Goal: Browse casually

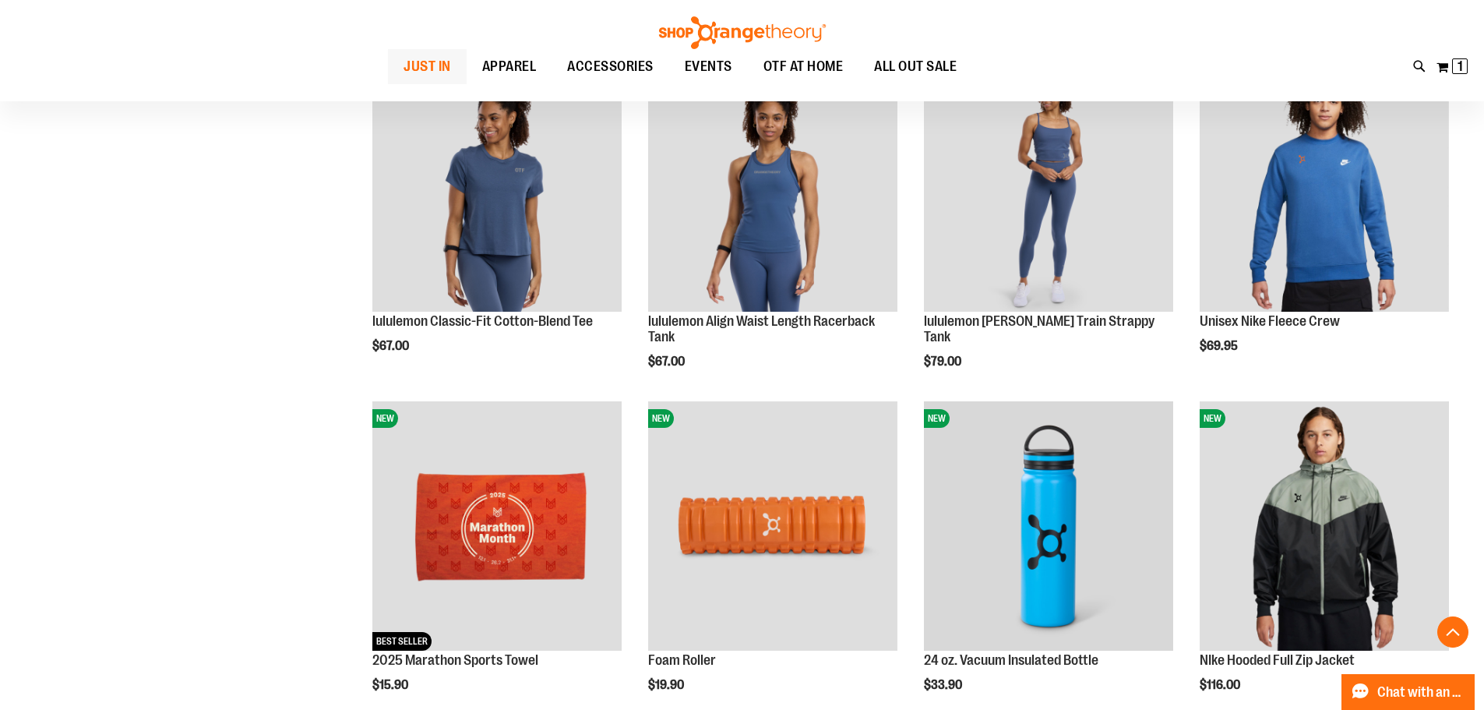
scroll to position [1838, 0]
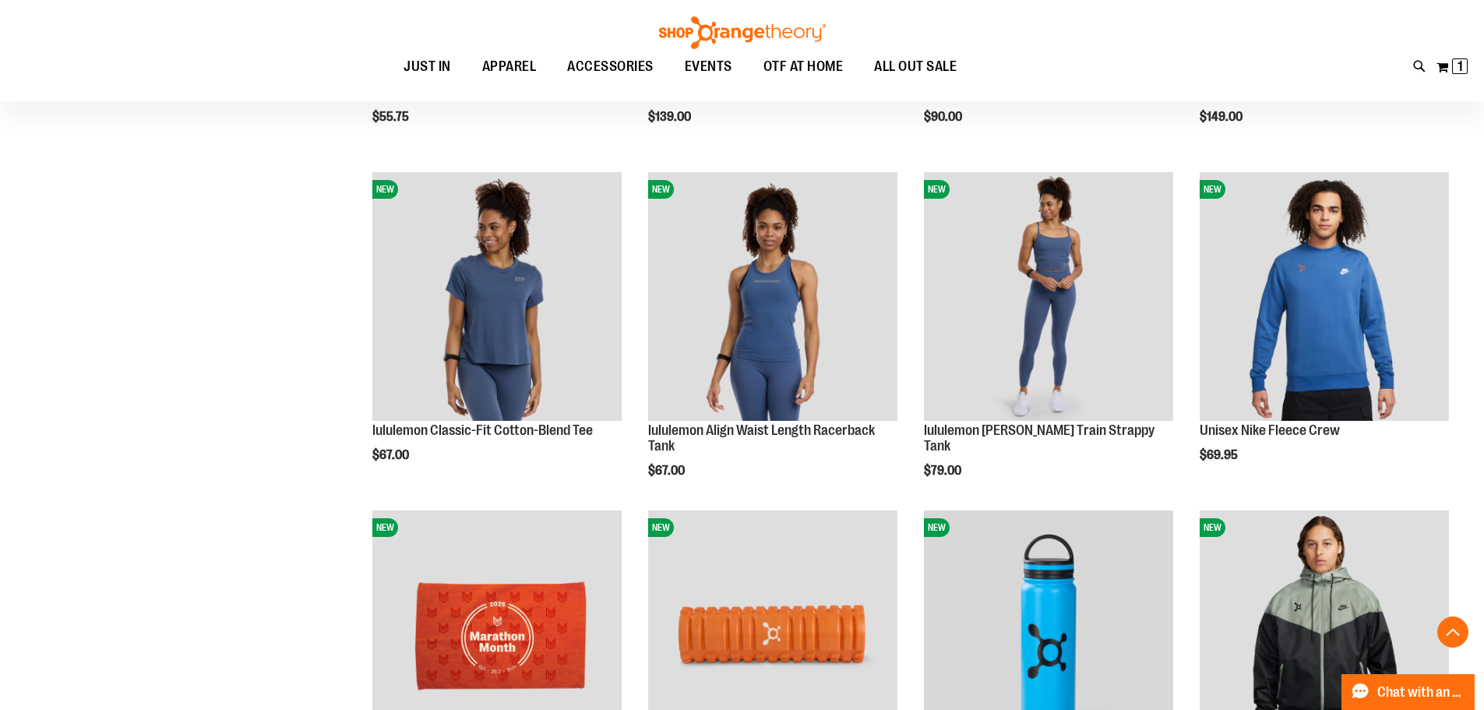
click at [151, 83] on ul "JUST IN JUST IN Balanced Basics New for Women New for Men New Accessories New B…" at bounding box center [680, 67] width 1290 height 36
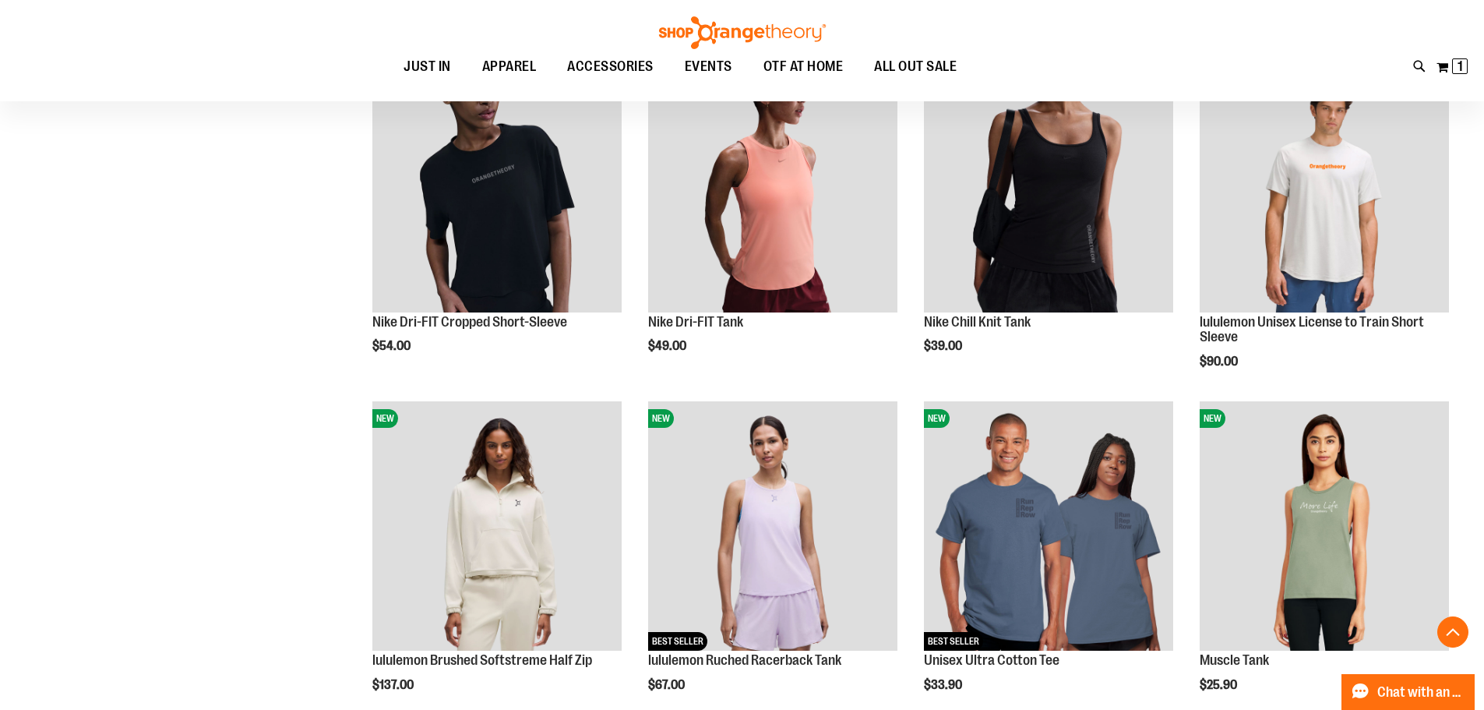
scroll to position [904, 0]
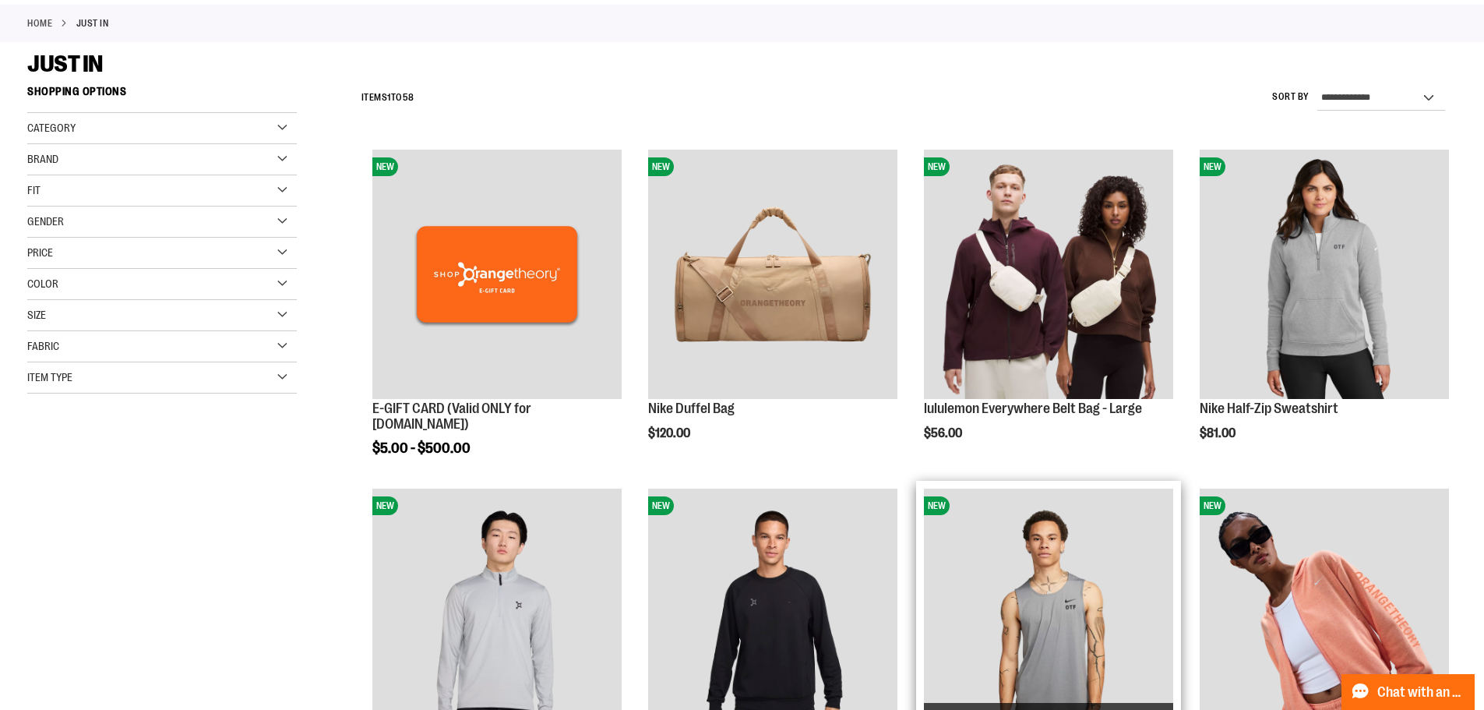
scroll to position [311, 0]
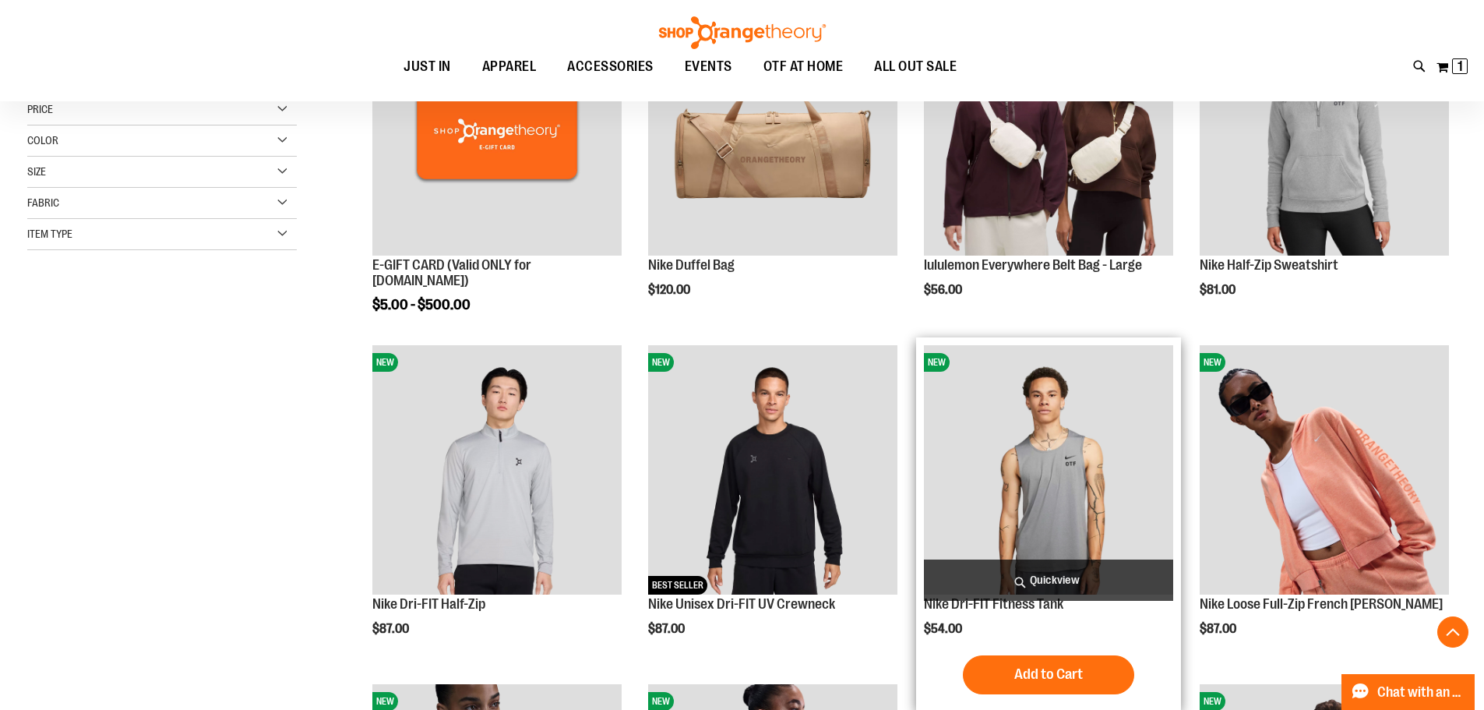
click at [1054, 524] on img "product" at bounding box center [1048, 469] width 249 height 249
click at [1062, 481] on img "product" at bounding box center [1048, 469] width 249 height 249
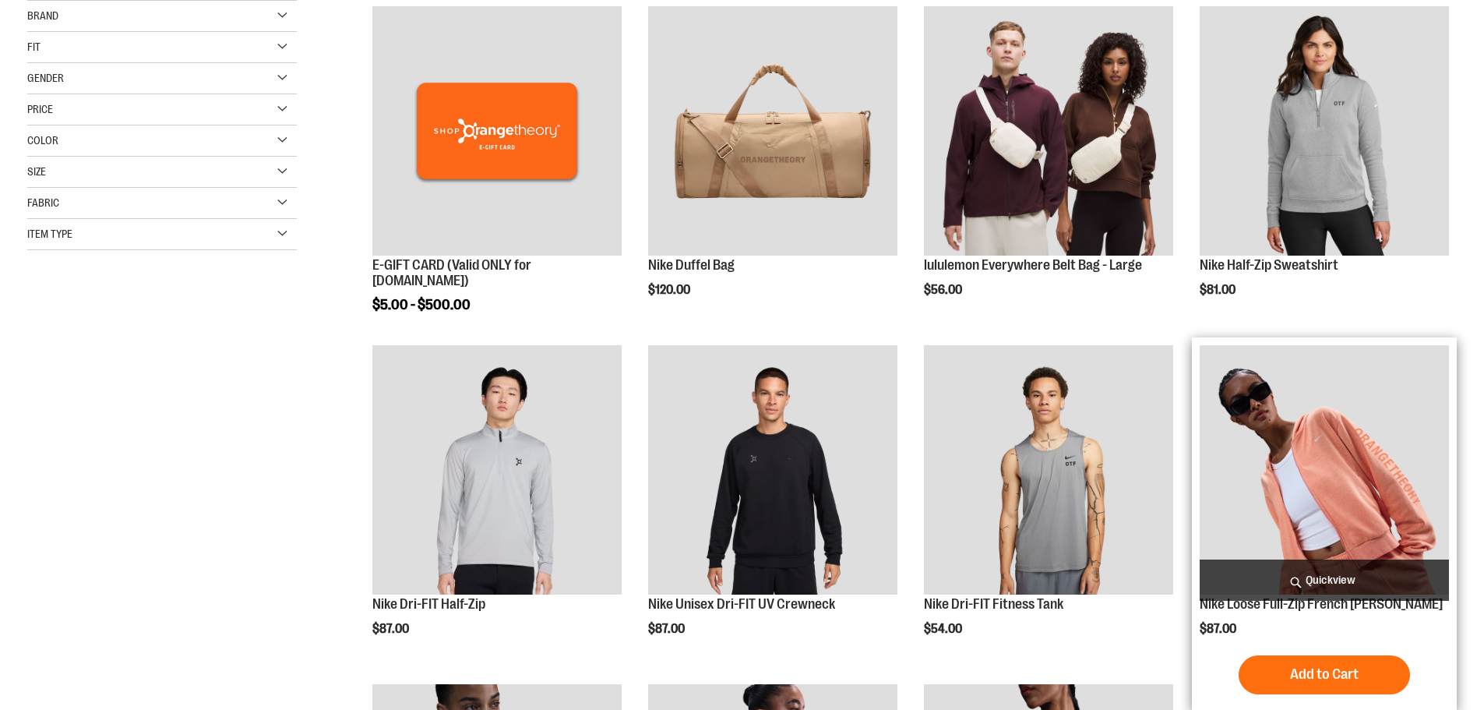
scroll to position [312, 0]
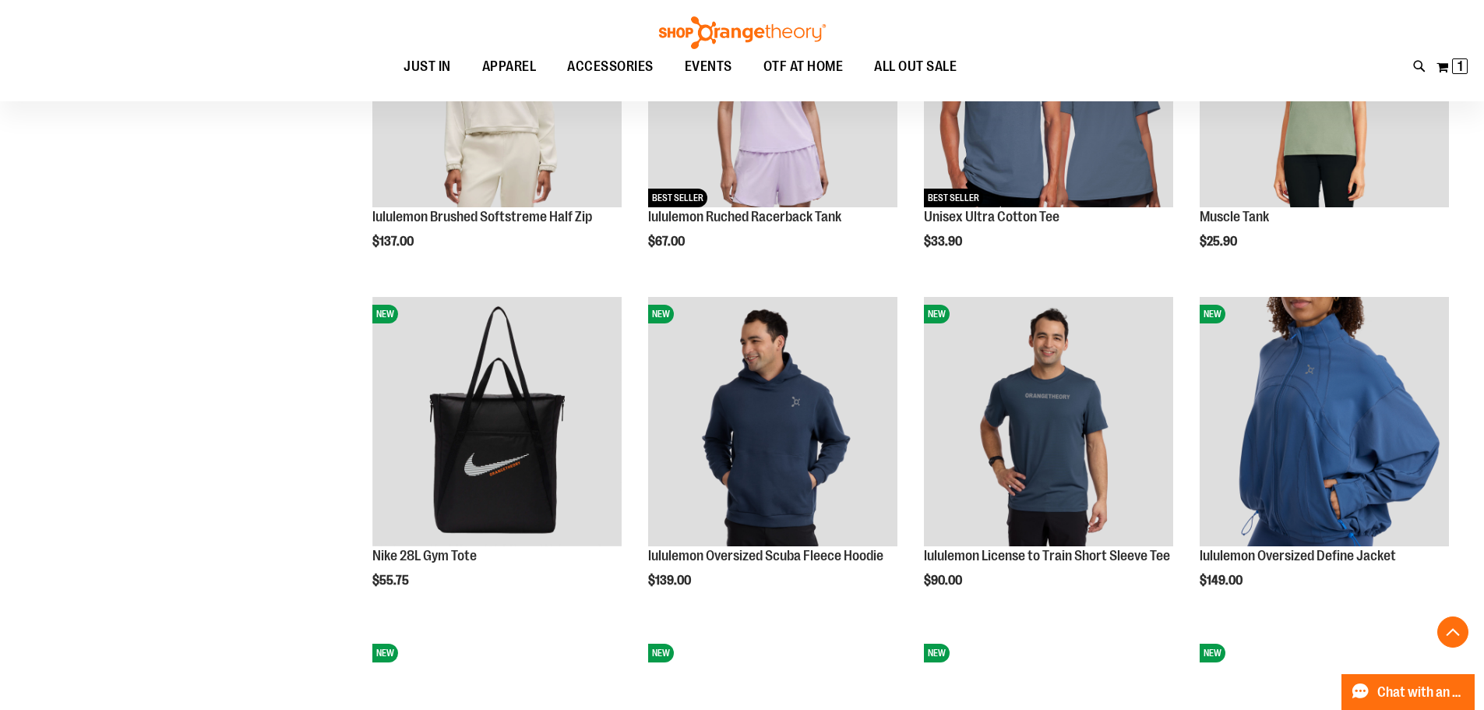
scroll to position [1403, 0]
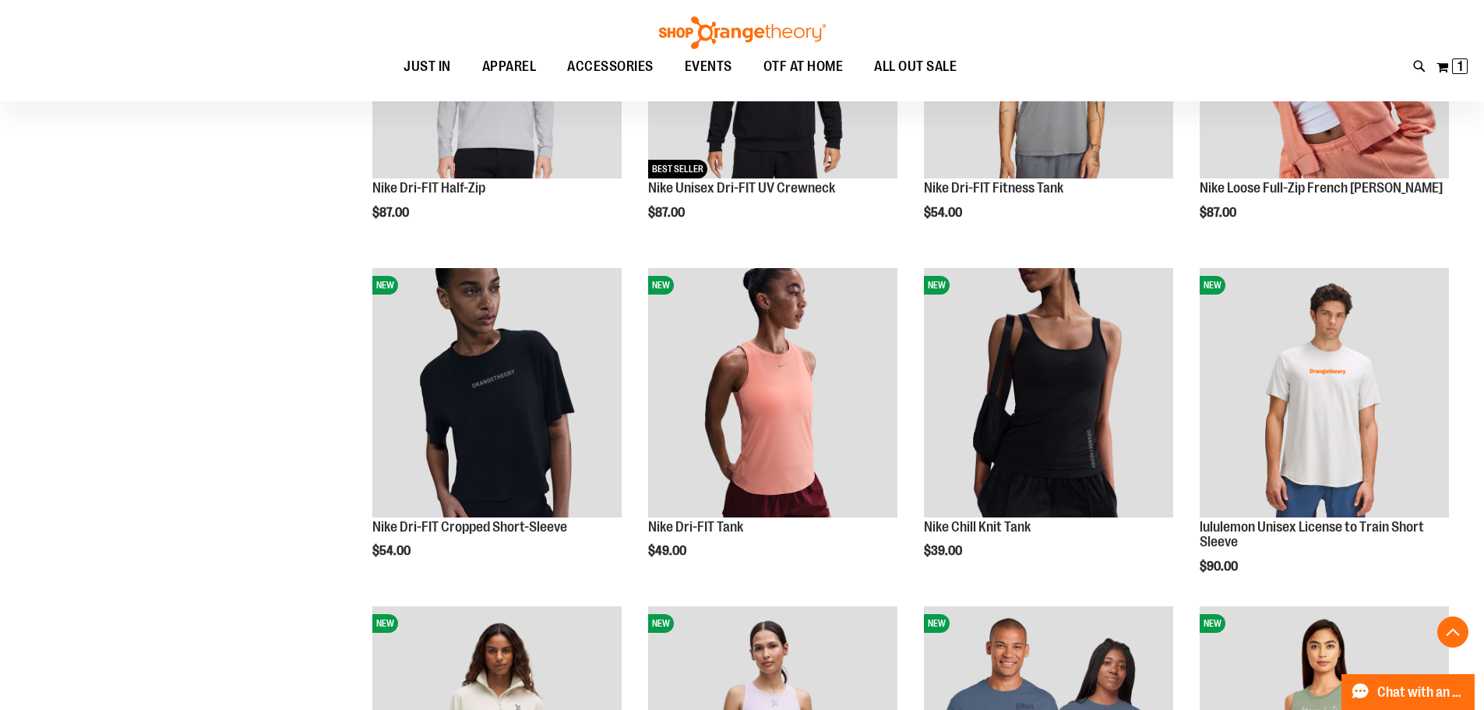
scroll to position [702, 0]
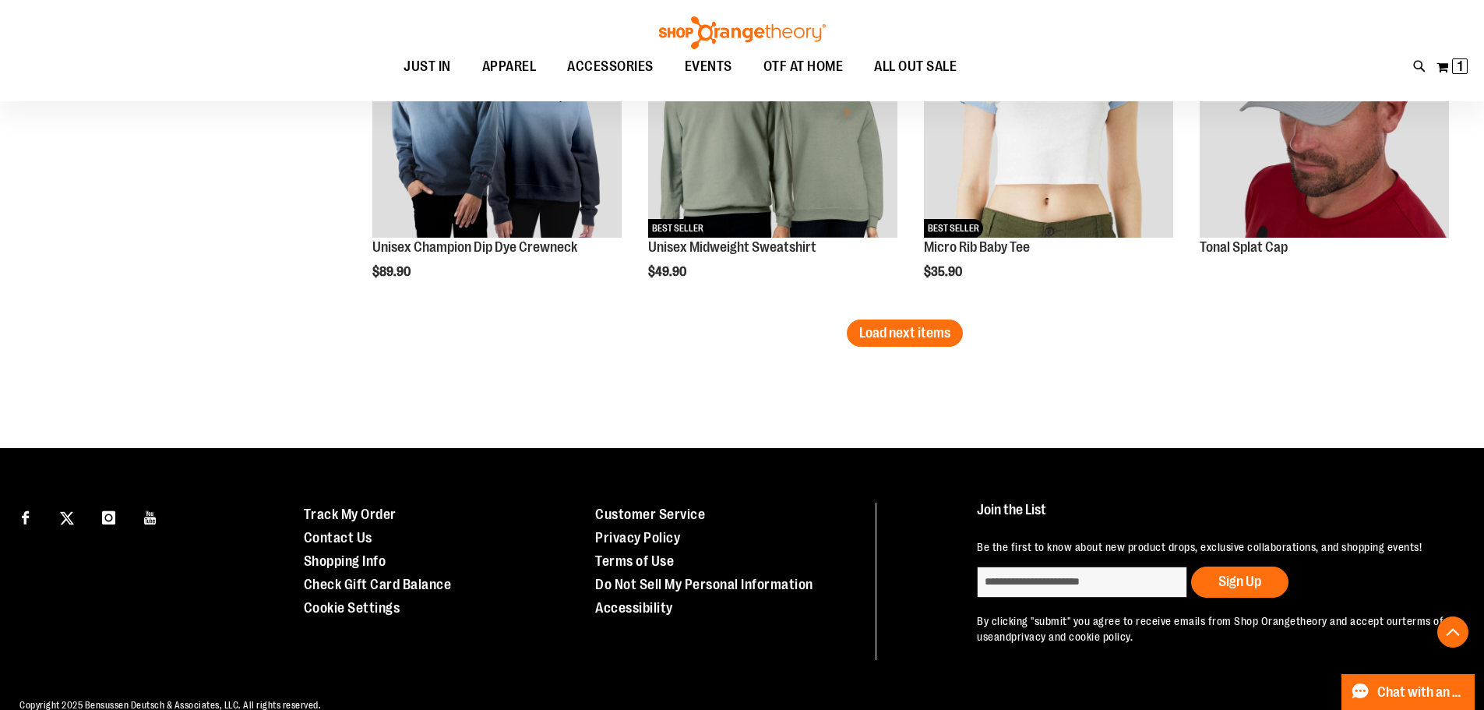
scroll to position [2959, 0]
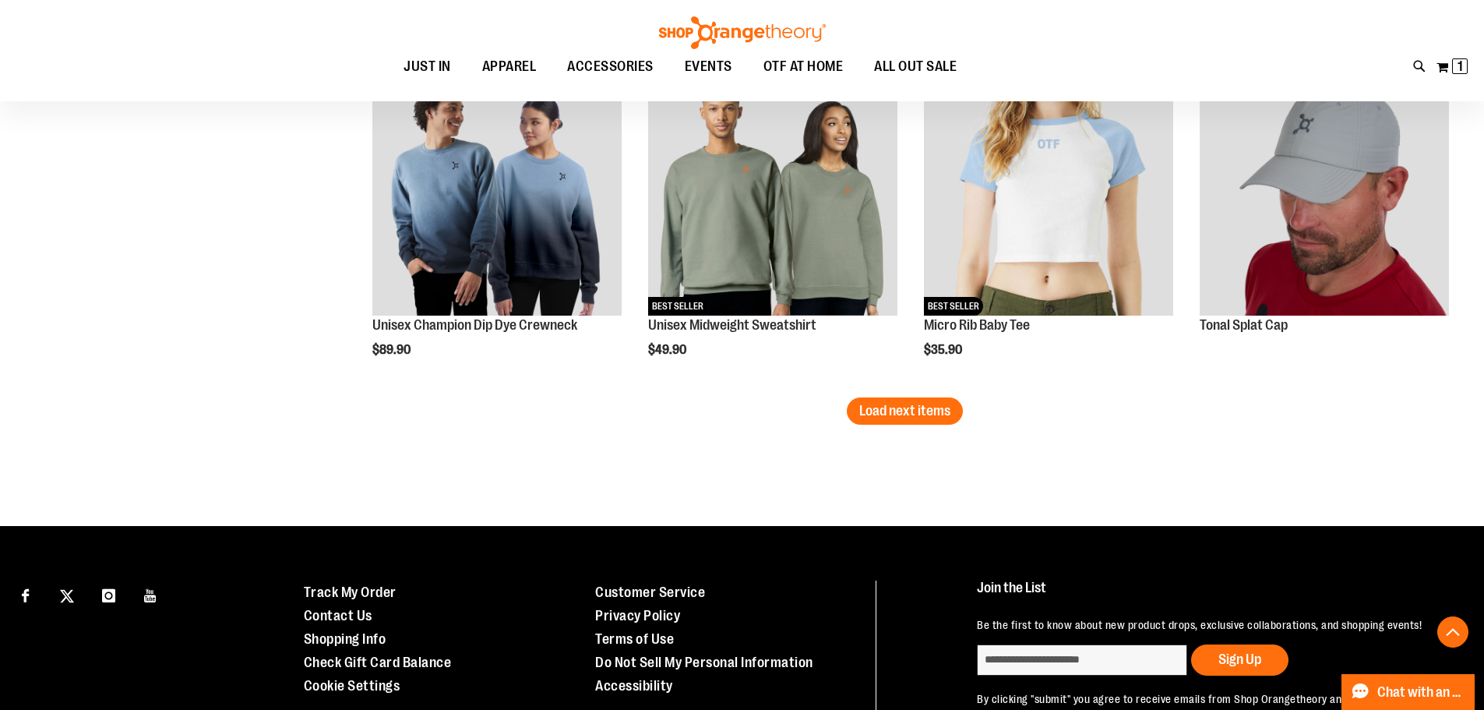
type input "**********"
click at [890, 402] on button "Load next items" at bounding box center [905, 410] width 116 height 27
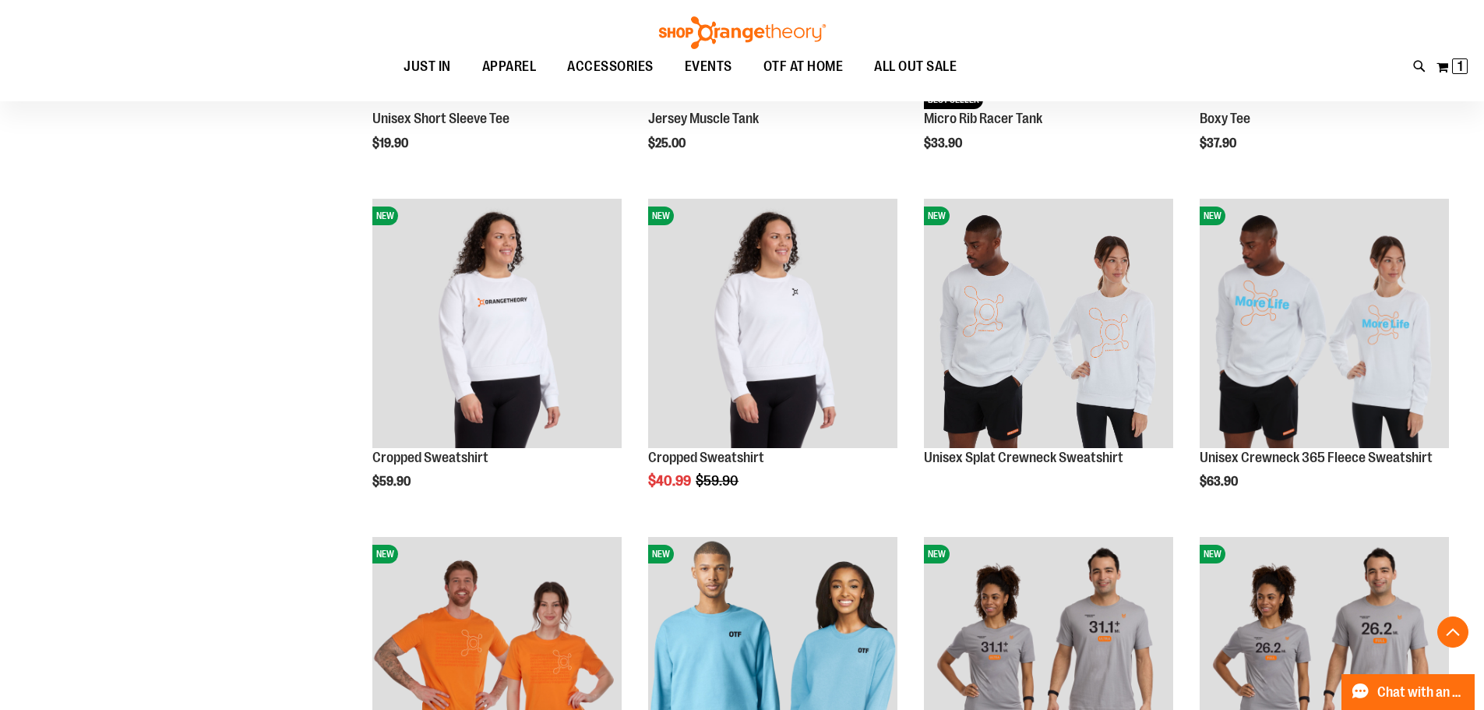
scroll to position [3972, 0]
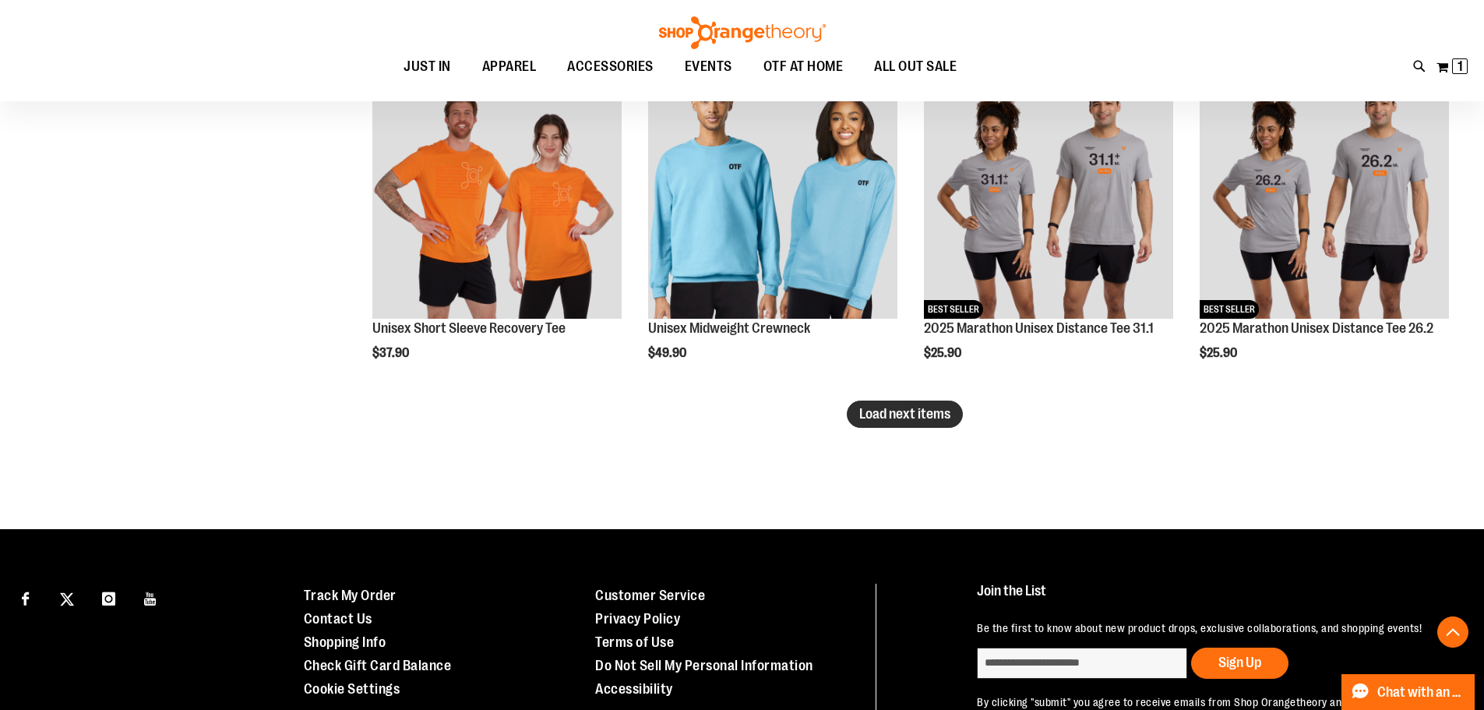
click at [887, 405] on button "Load next items" at bounding box center [905, 413] width 116 height 27
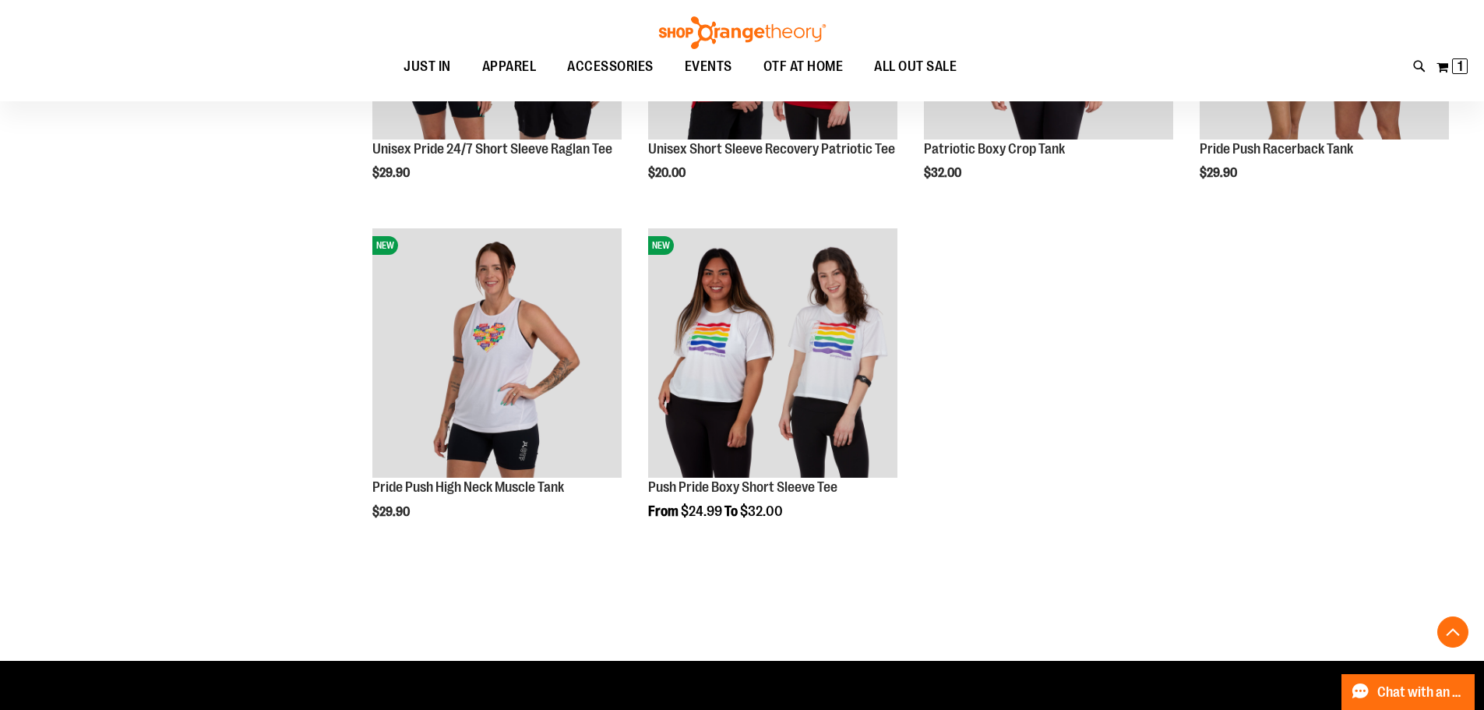
scroll to position [5086, 0]
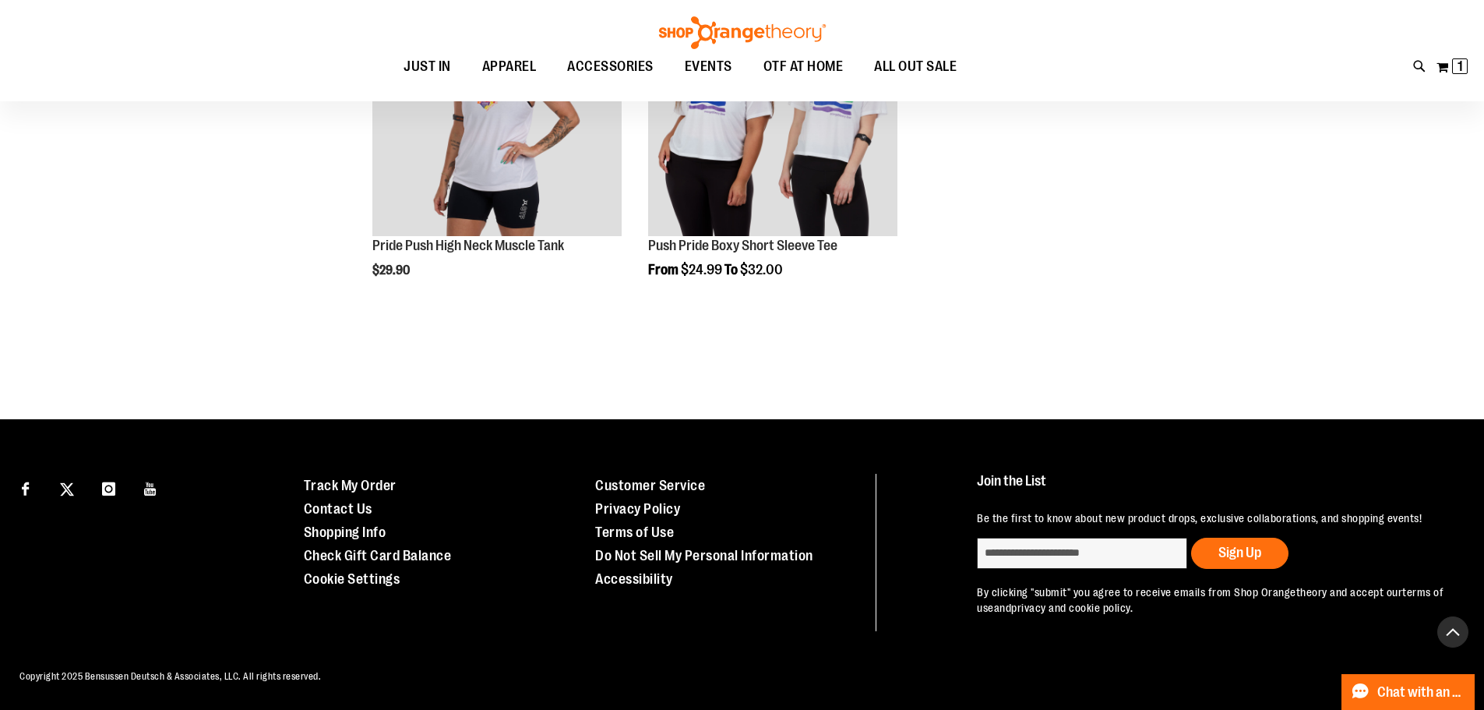
click at [1464, 628] on button "Back To Top" at bounding box center [1452, 631] width 31 height 31
